Goal: Check status: Check status

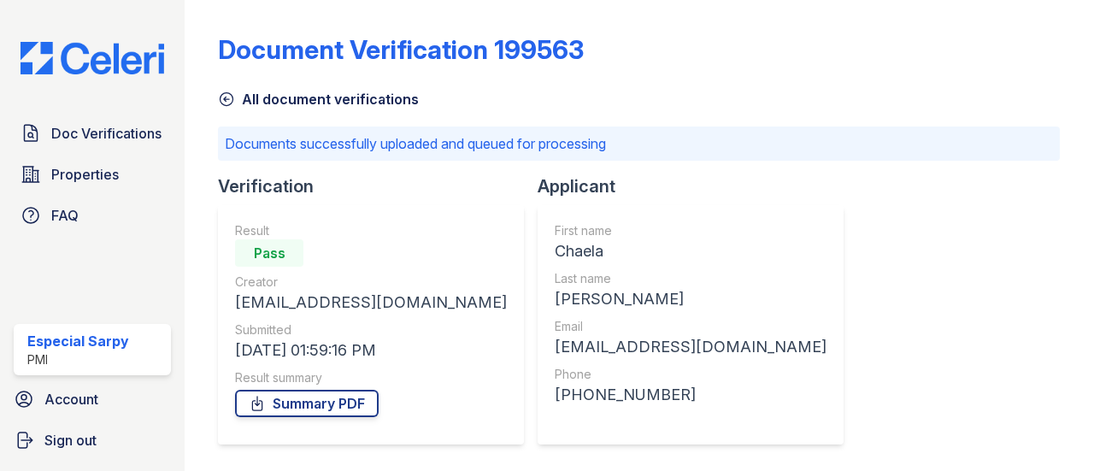
click at [55, 65] on img at bounding box center [92, 58] width 171 height 32
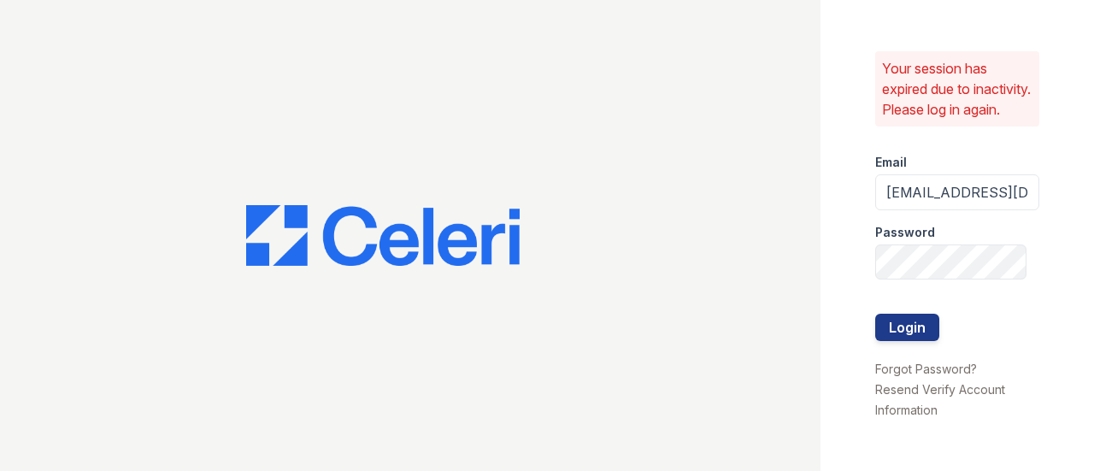
click at [893, 314] on div at bounding box center [957, 296] width 164 height 34
click at [894, 337] on button "Login" at bounding box center [907, 327] width 64 height 27
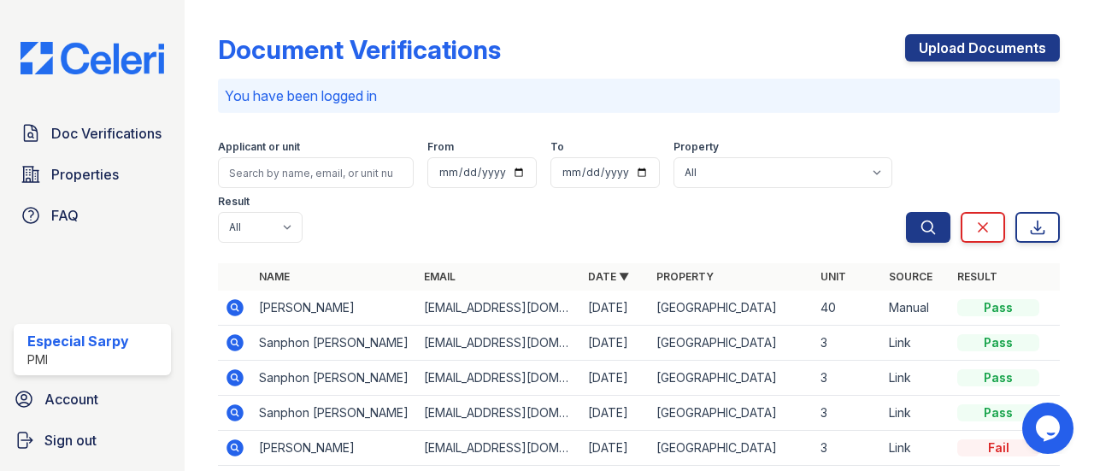
click at [296, 304] on td "Chaela Wally-Bowser" at bounding box center [334, 308] width 164 height 35
click at [232, 304] on icon at bounding box center [235, 307] width 21 height 21
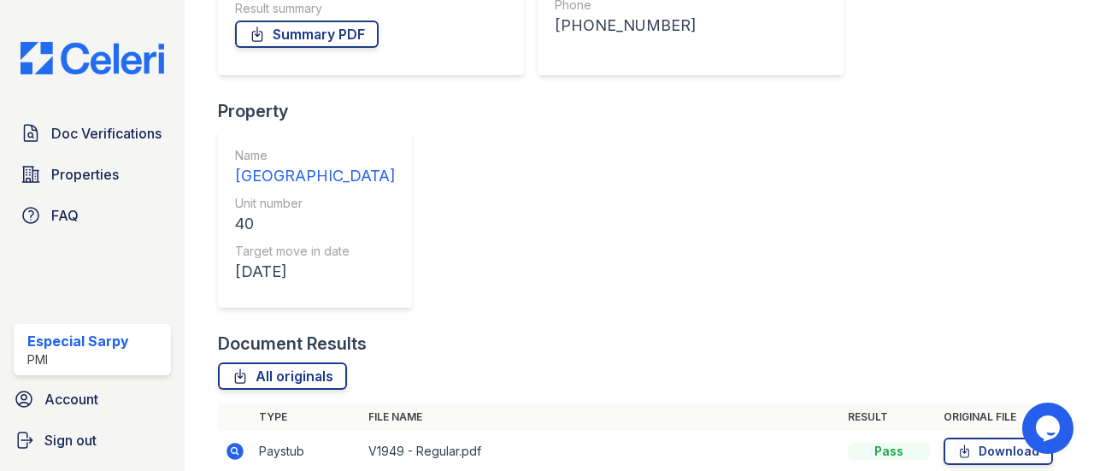
scroll to position [373, 0]
